Goal: Information Seeking & Learning: Check status

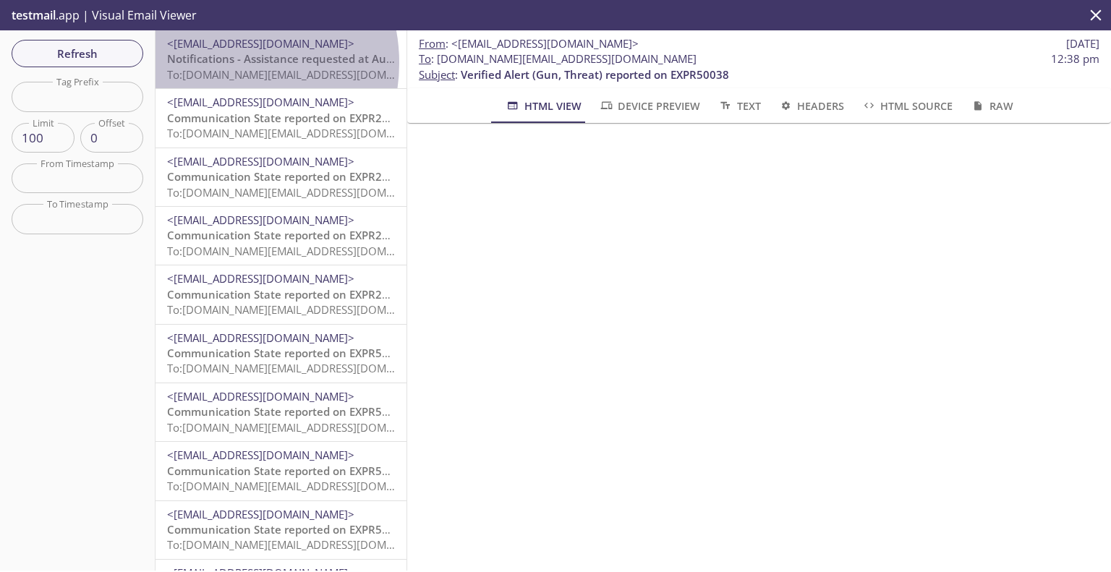
click at [218, 63] on span "Notifications - Assistance requested at Auto 5803022, null, Evolv Technology Ap…" at bounding box center [403, 58] width 472 height 14
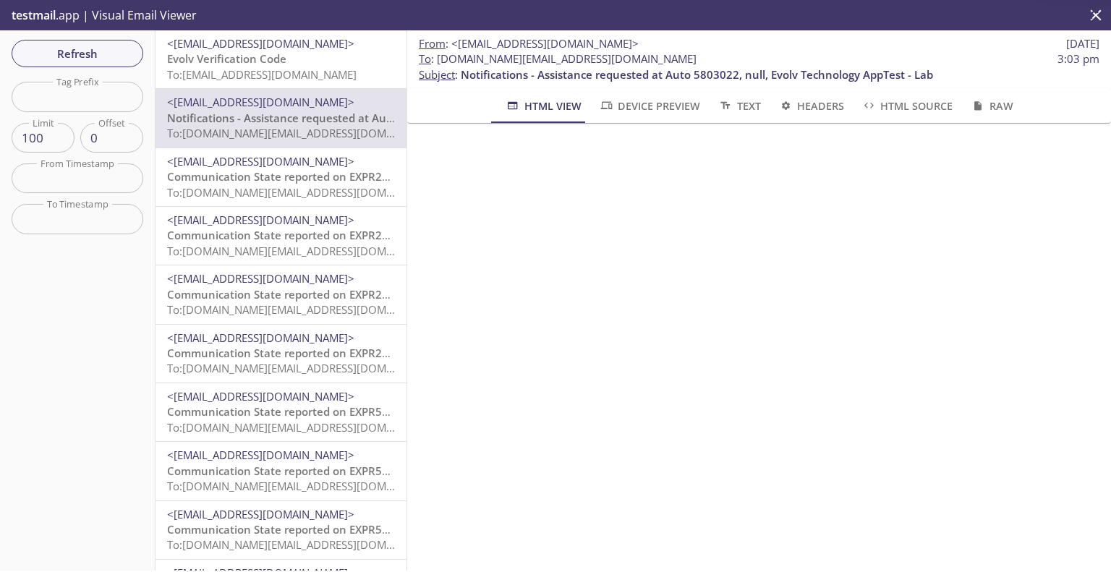
click at [242, 58] on span "Evolv Verification Code" at bounding box center [226, 58] width 119 height 14
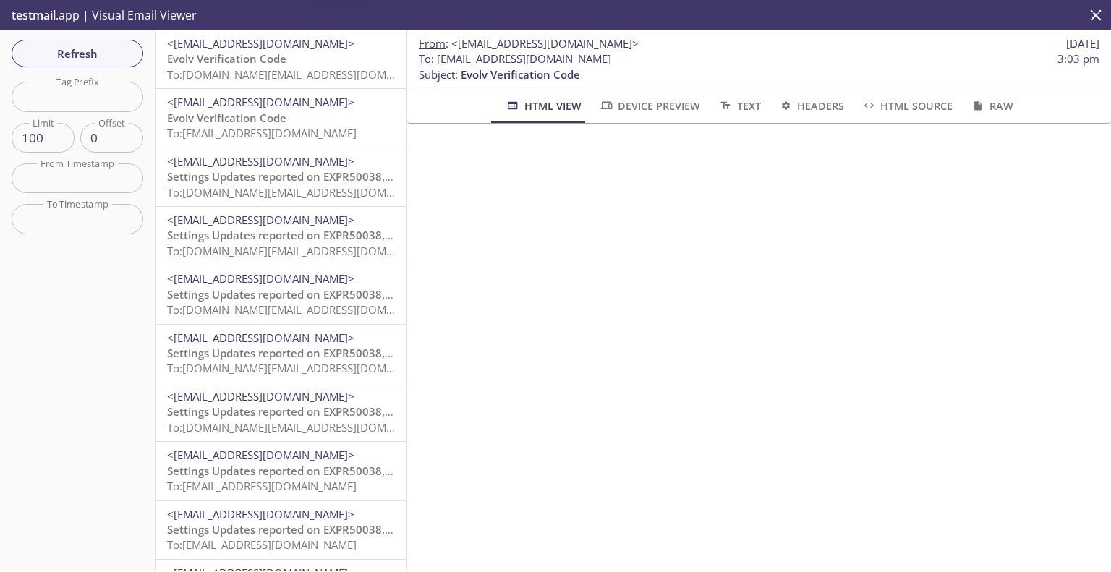
click at [279, 53] on span "Evolv Verification Code" at bounding box center [226, 58] width 119 height 14
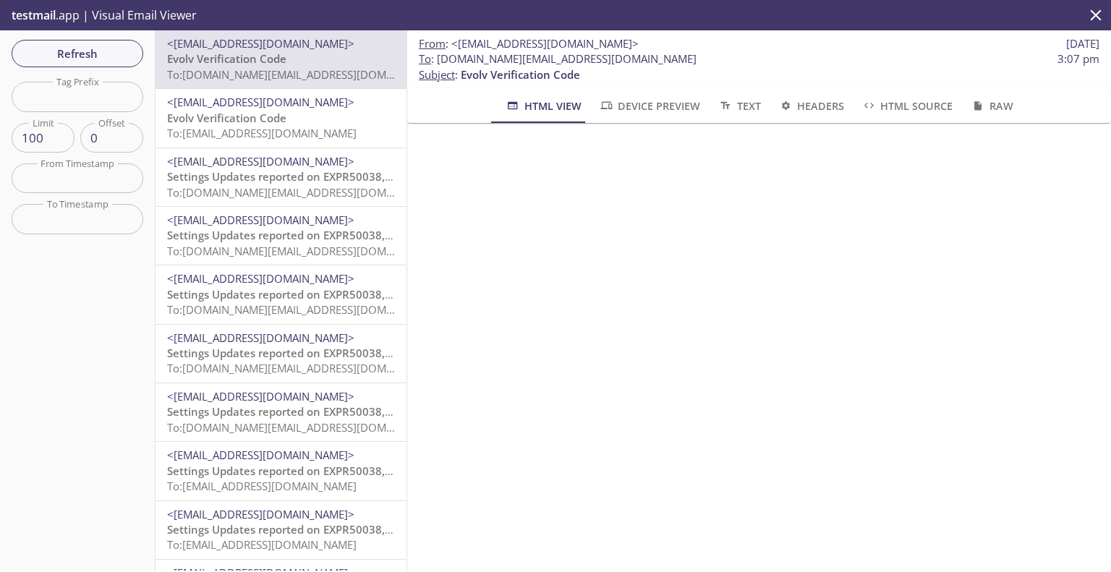
click at [230, 109] on span "<[EMAIL_ADDRESS][DOMAIN_NAME]>" at bounding box center [260, 102] width 187 height 14
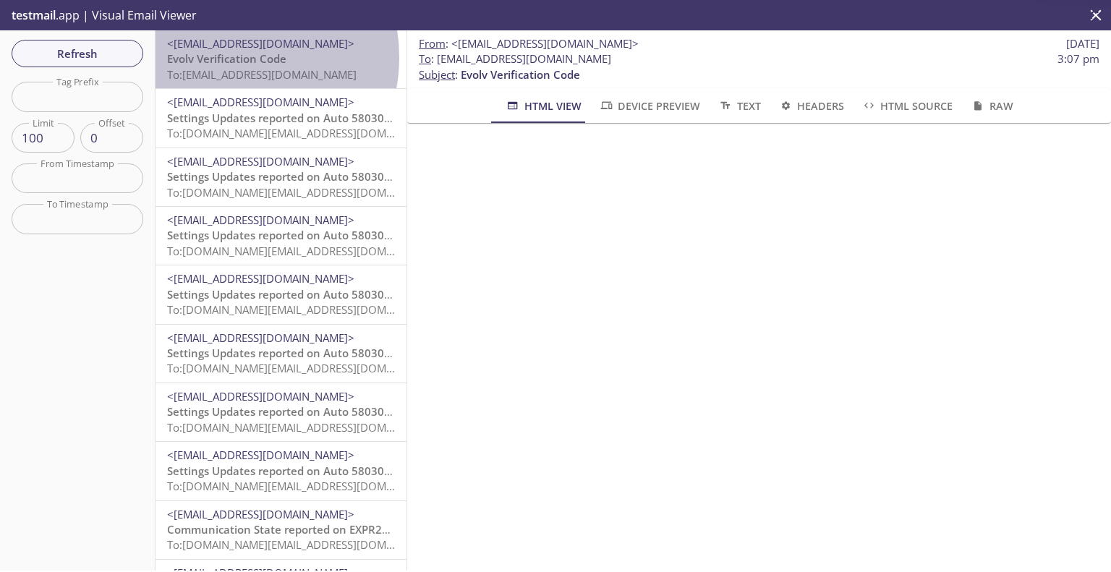
click at [226, 57] on span "Evolv Verification Code" at bounding box center [226, 58] width 119 height 14
